Goal: Find specific page/section: Find specific page/section

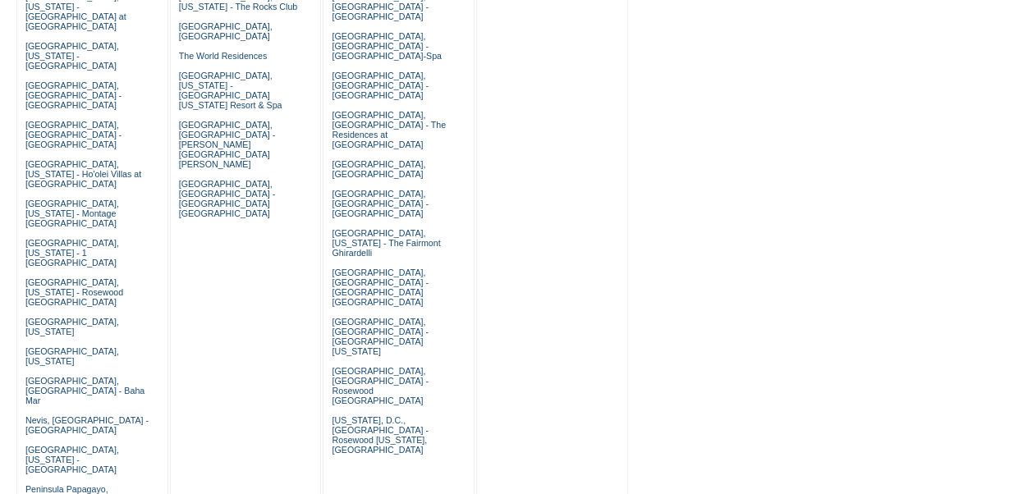
scroll to position [890, 0]
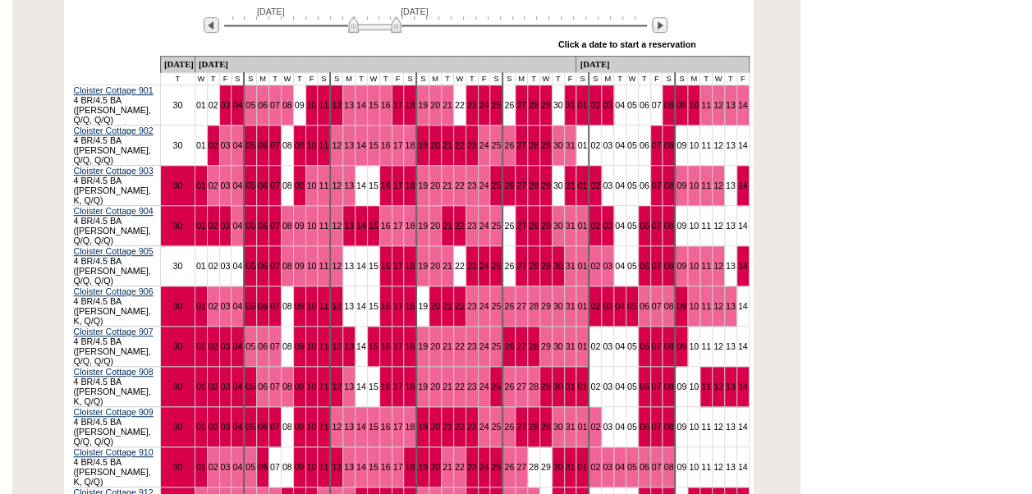
scroll to position [343, 0]
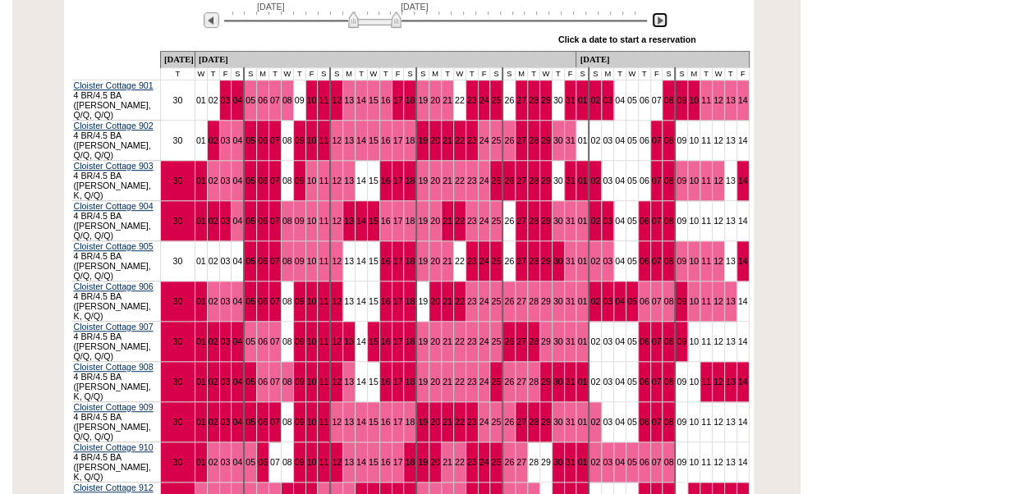
click at [663, 20] on img at bounding box center [660, 20] width 16 height 16
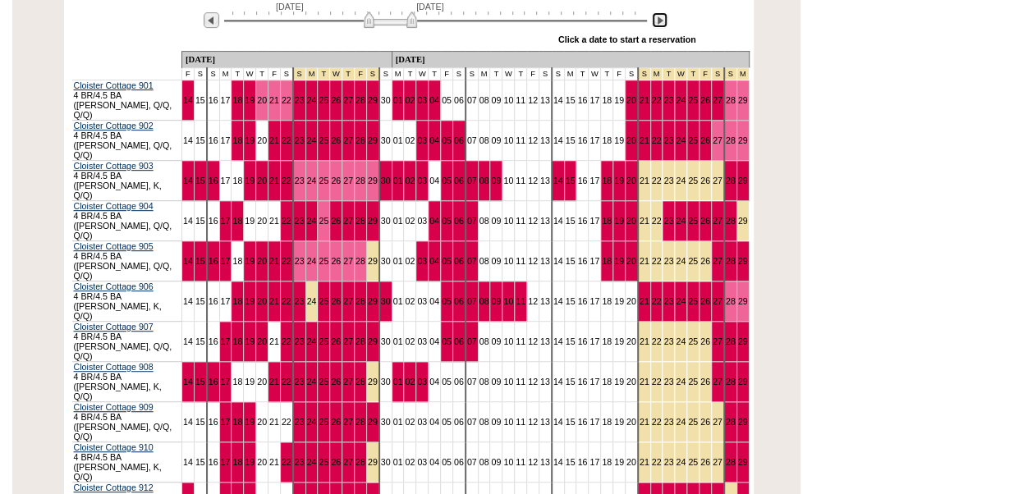
click at [663, 20] on img at bounding box center [660, 20] width 16 height 16
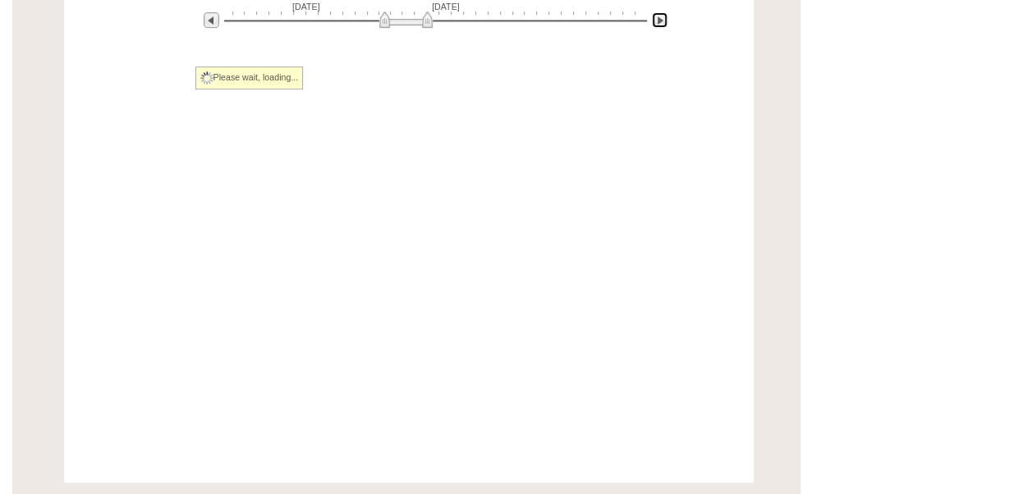
click at [663, 20] on img at bounding box center [660, 20] width 16 height 16
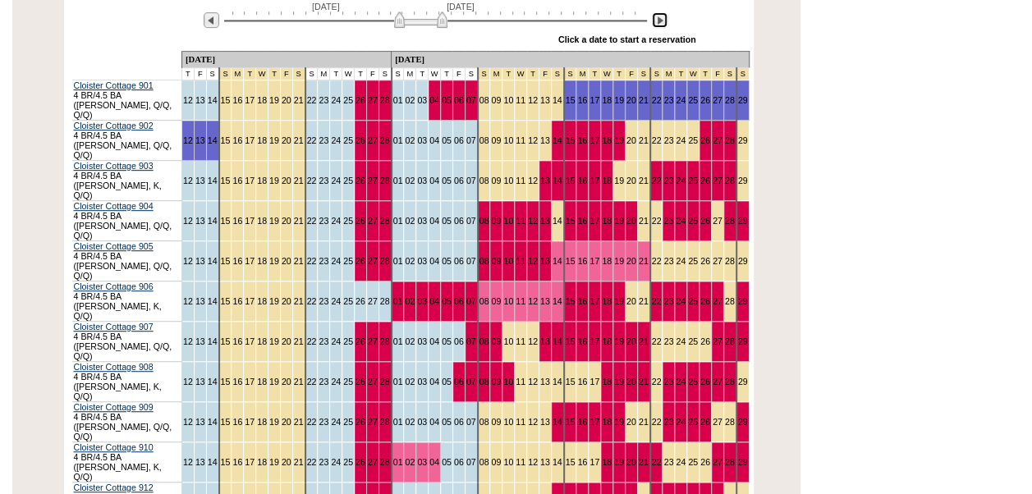
click at [663, 20] on img at bounding box center [660, 20] width 16 height 16
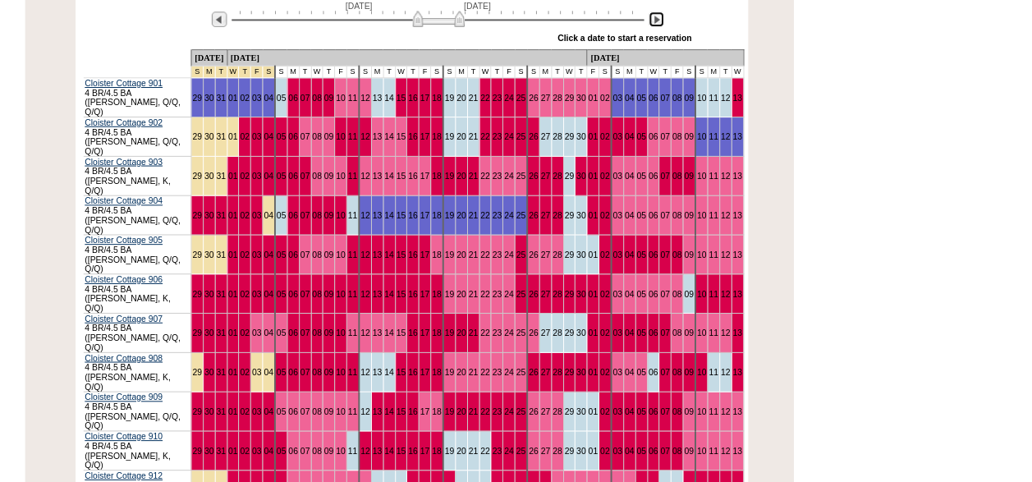
scroll to position [0, 0]
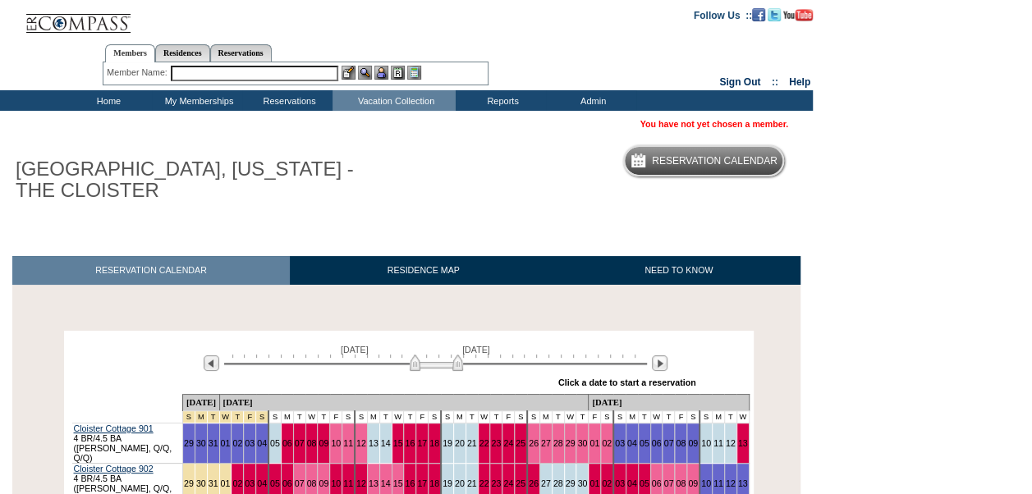
click at [277, 76] on input "text" at bounding box center [254, 74] width 167 height 16
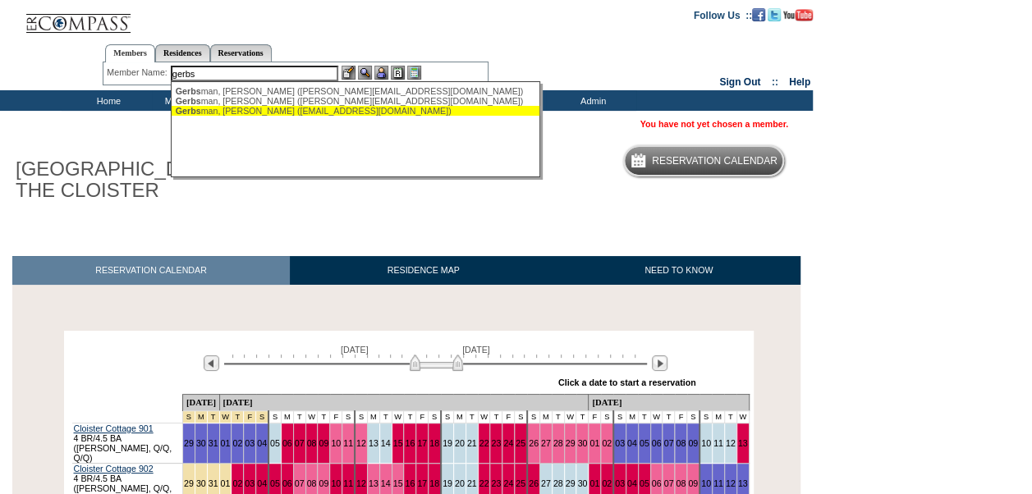
click at [272, 108] on div "Gerbs man, Steve (thegerbs1@me.com)" at bounding box center [356, 111] width 361 height 10
type input "Gerbsman, Steve (thegerbs1@me.com)"
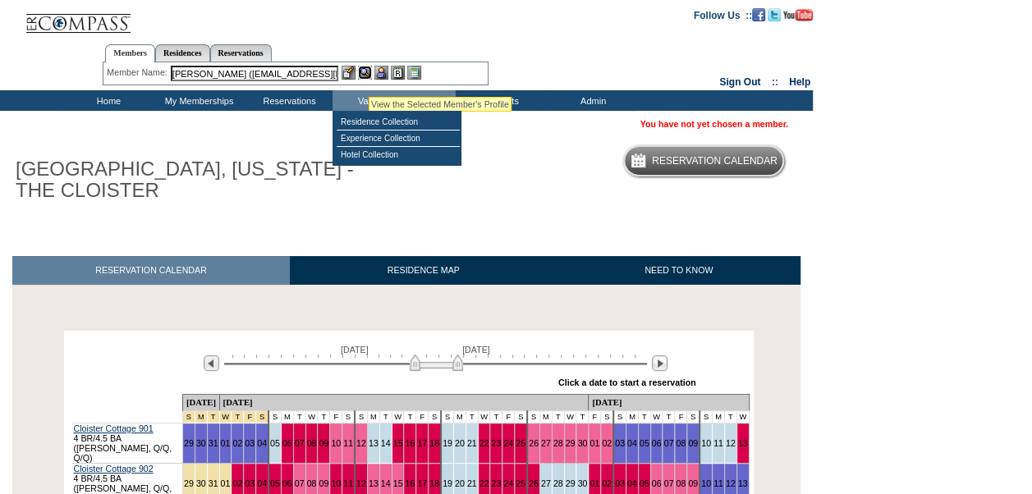
click at [365, 73] on img at bounding box center [365, 73] width 14 height 14
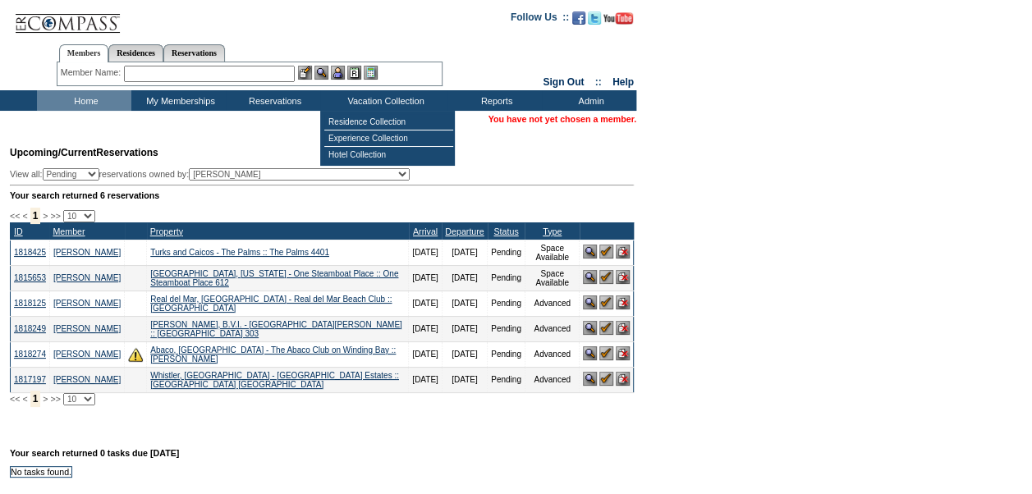
click at [223, 72] on input "text" at bounding box center [209, 74] width 171 height 16
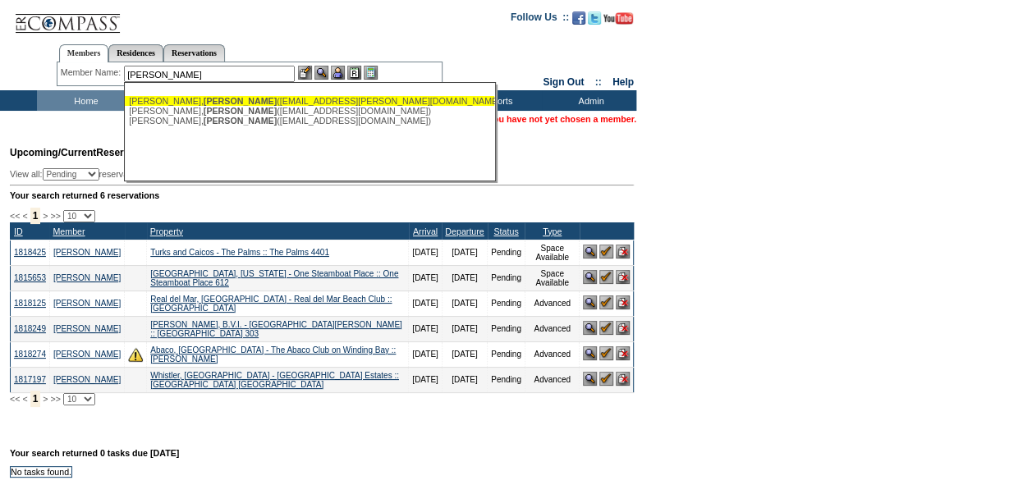
click at [228, 99] on div "[PERSON_NAME] ([EMAIL_ADDRESS][PERSON_NAME][DOMAIN_NAME])" at bounding box center [309, 101] width 361 height 10
type input "[PERSON_NAME] ([EMAIL_ADDRESS][PERSON_NAME][DOMAIN_NAME])"
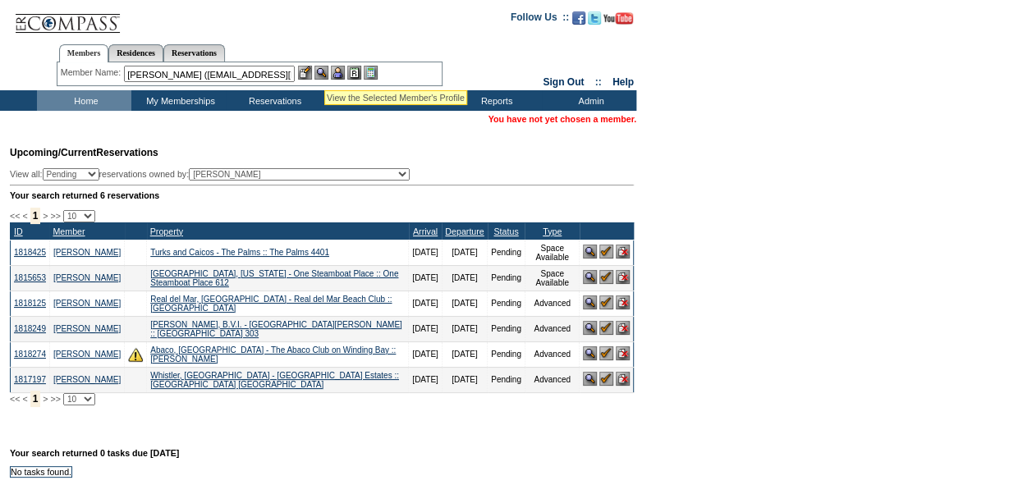
click at [324, 71] on img at bounding box center [321, 73] width 14 height 14
